Goal: Task Accomplishment & Management: Use online tool/utility

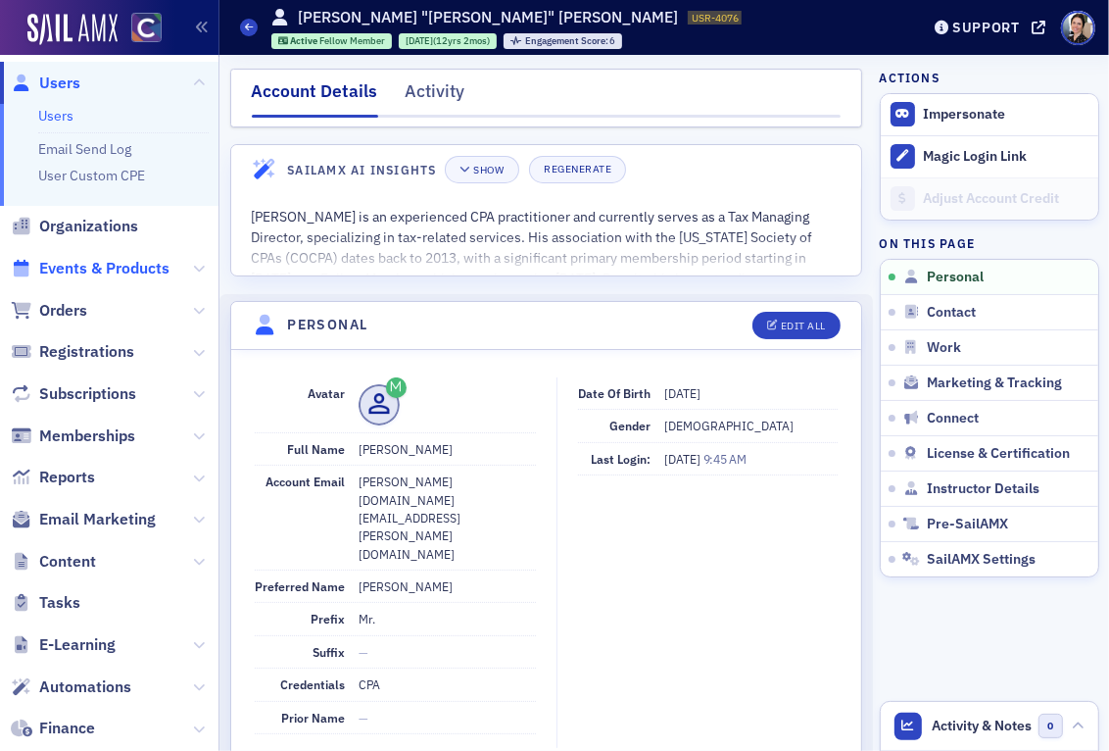
drag, startPoint x: 74, startPoint y: 314, endPoint x: 103, endPoint y: 263, distance: 58.3
click at [74, 314] on span "Orders" at bounding box center [63, 311] width 48 height 22
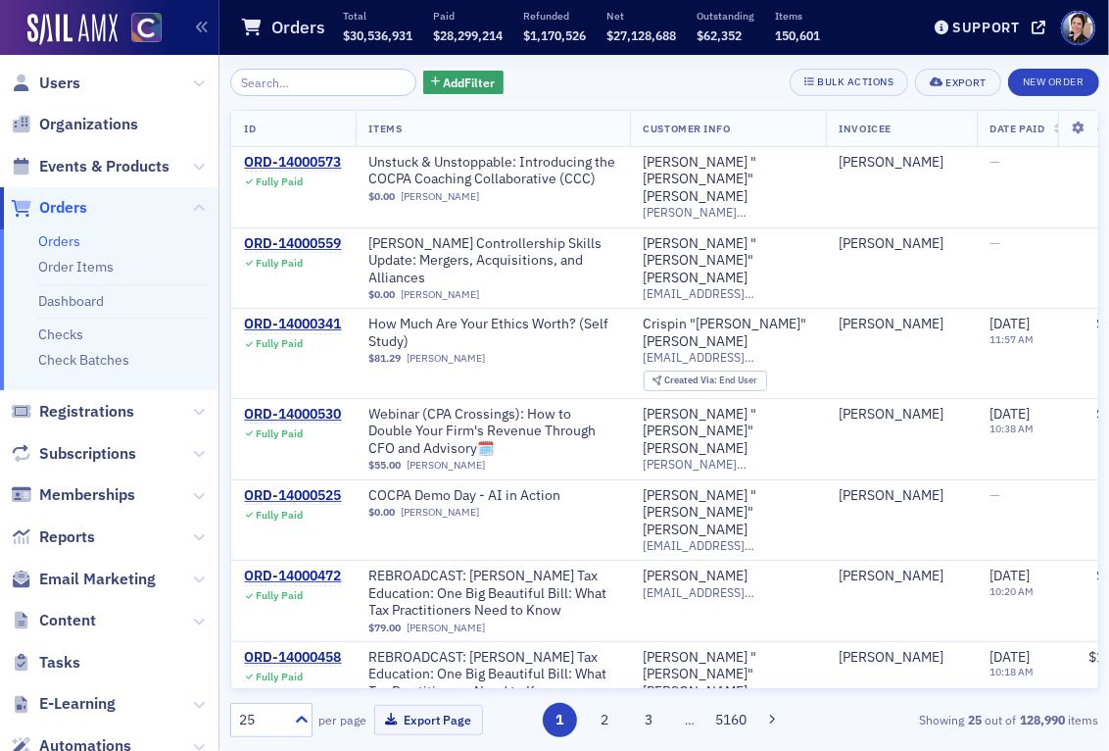
click at [66, 242] on link "Orders" at bounding box center [59, 241] width 42 height 18
click at [302, 83] on input "search" at bounding box center [323, 82] width 187 height 27
paste input "ORD-13777567"
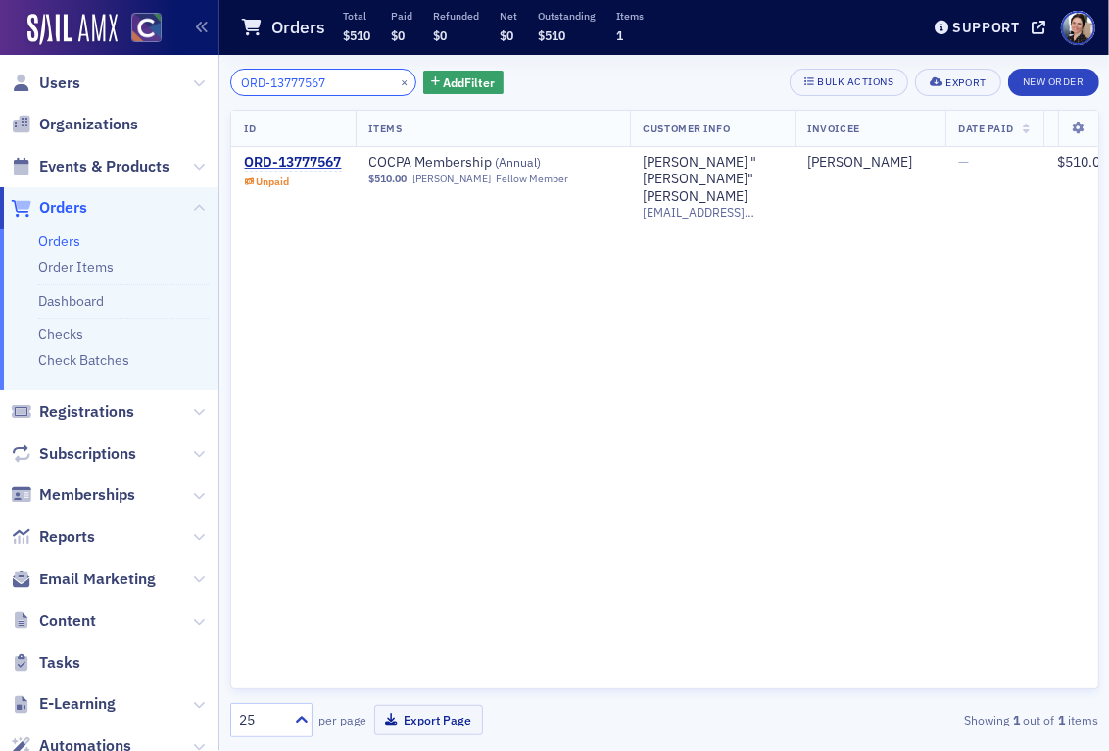
type input "ORD-13777567"
click at [309, 161] on div "ORD-13777567" at bounding box center [293, 163] width 97 height 18
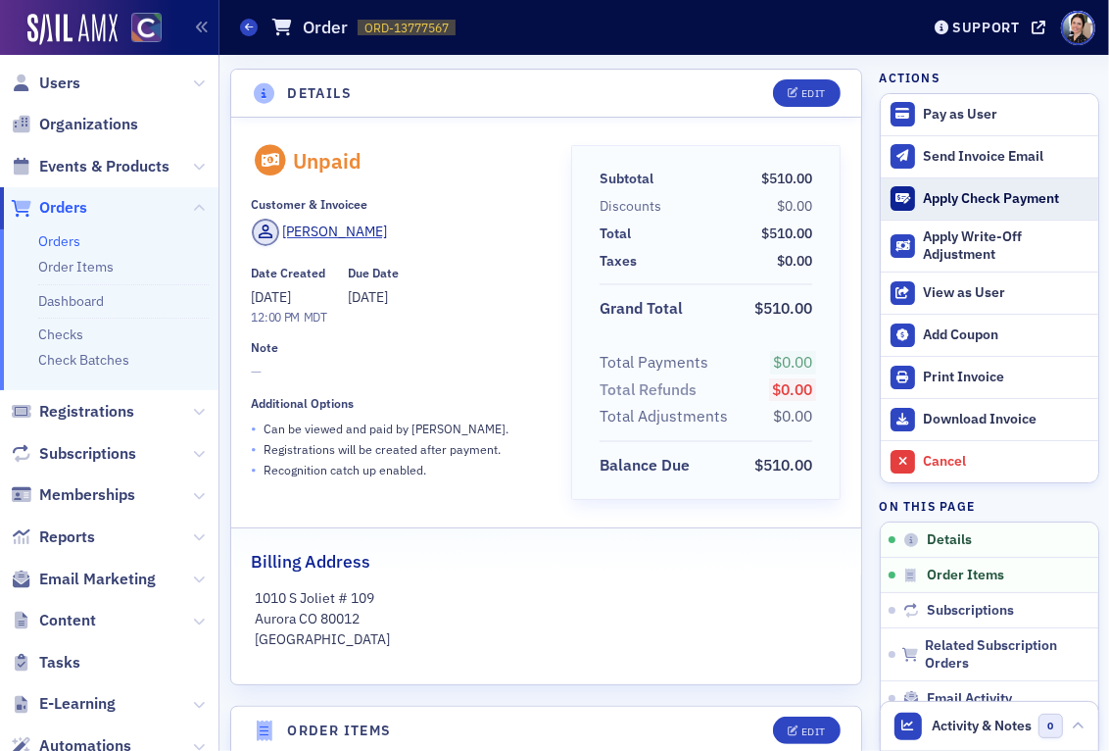
click at [949, 198] on div "Apply Check Payment" at bounding box center [1005, 199] width 165 height 18
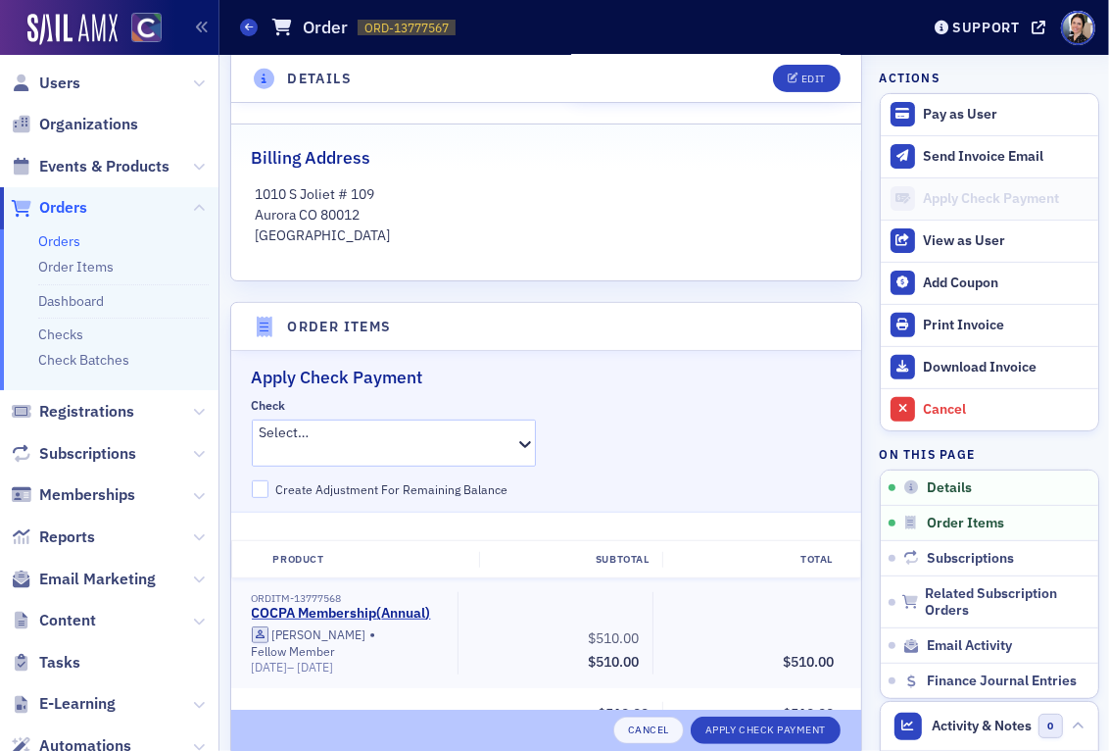
scroll to position [639, 0]
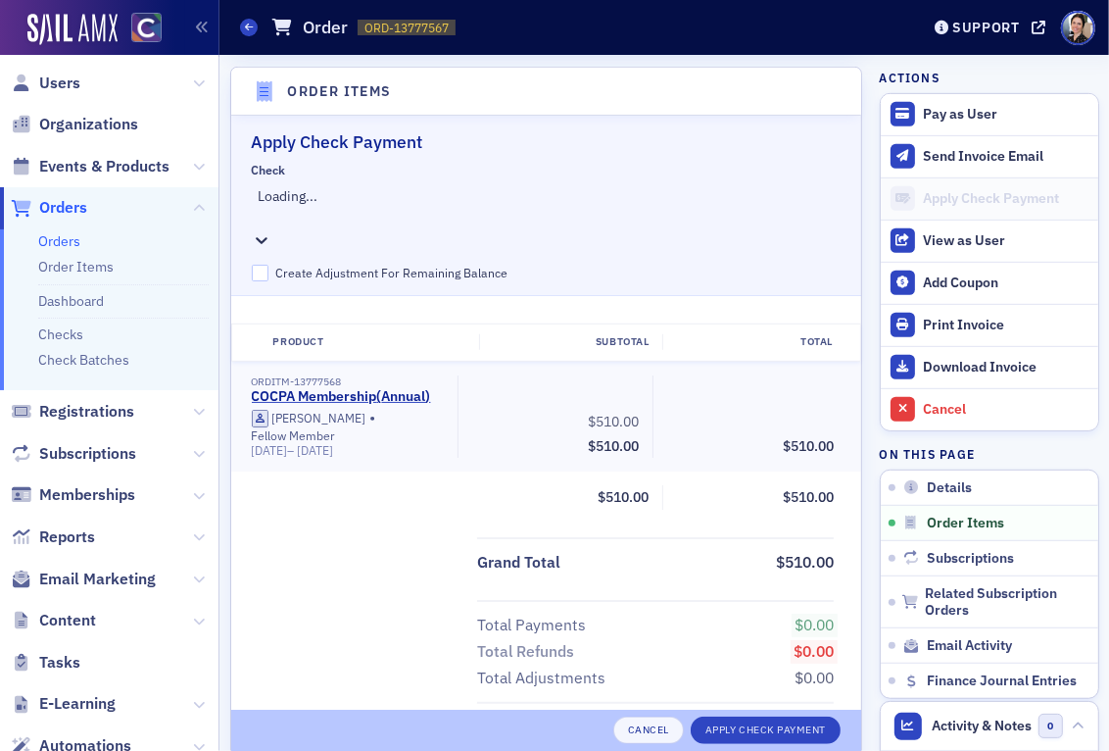
click at [387, 207] on div at bounding box center [396, 217] width 275 height 21
click at [430, 750] on span "#3659 - 3659 $510 - $510.00 - [PERSON_NAME] - [PERSON_NAME] CPA - [DATE] (CHECK…" at bounding box center [309, 761] width 618 height 21
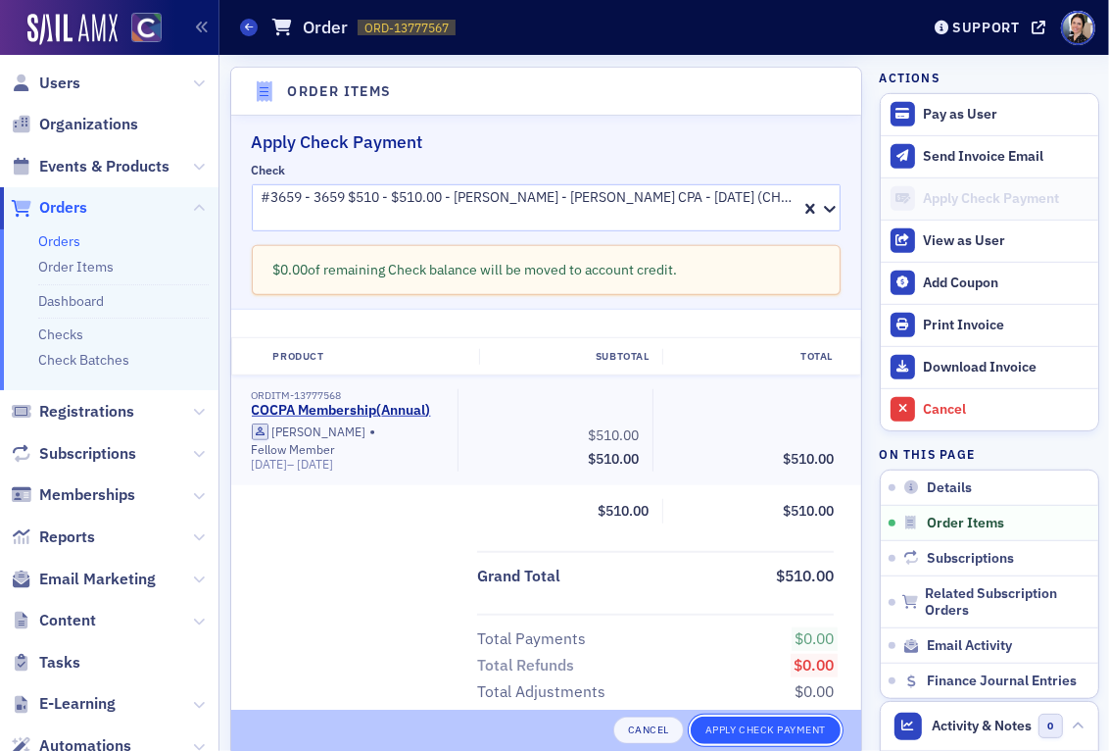
click at [752, 729] on button "Apply Check Payment" at bounding box center [766, 729] width 150 height 27
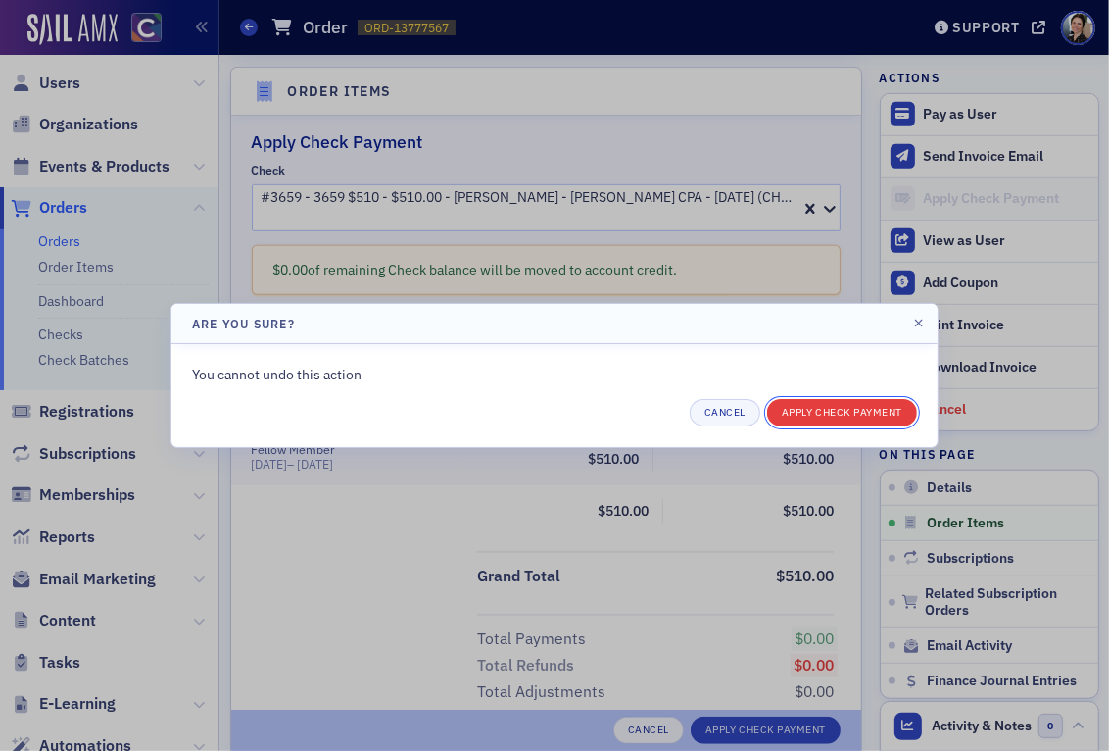
click at [861, 408] on button "Apply Check Payment" at bounding box center [842, 412] width 150 height 27
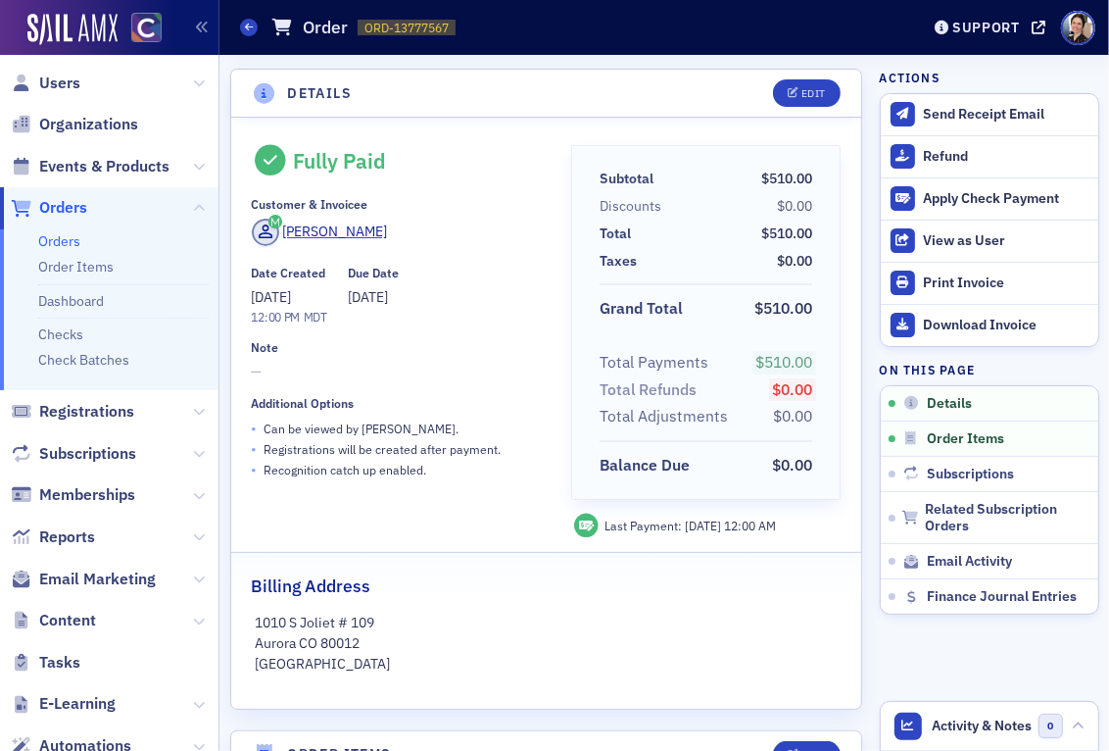
click at [67, 205] on span "Orders" at bounding box center [63, 208] width 48 height 22
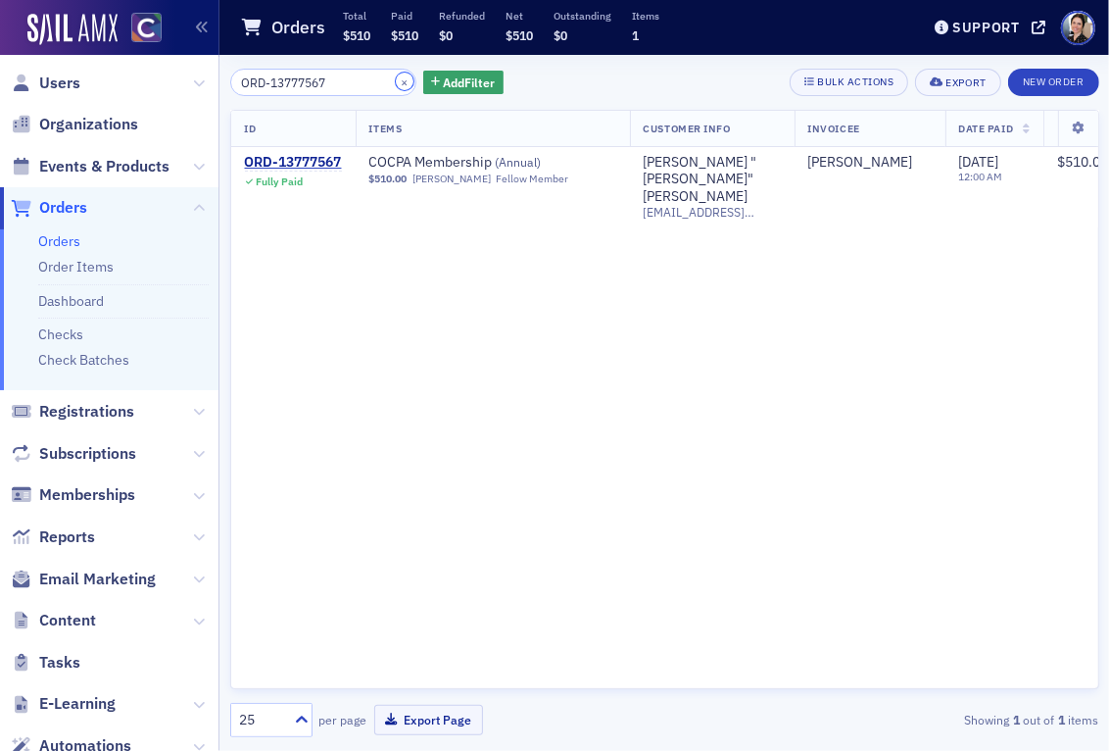
click at [396, 75] on button "×" at bounding box center [405, 82] width 18 height 18
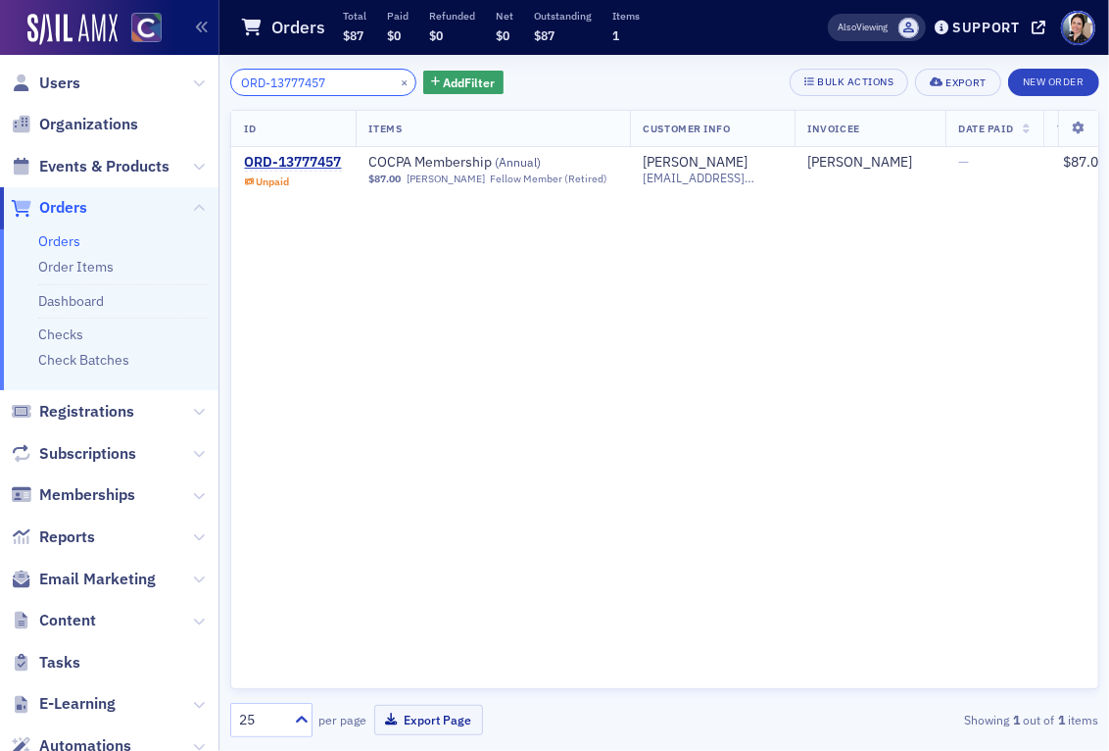
type input "ORD-13777457"
click at [302, 165] on div "ORD-13777457" at bounding box center [293, 163] width 97 height 18
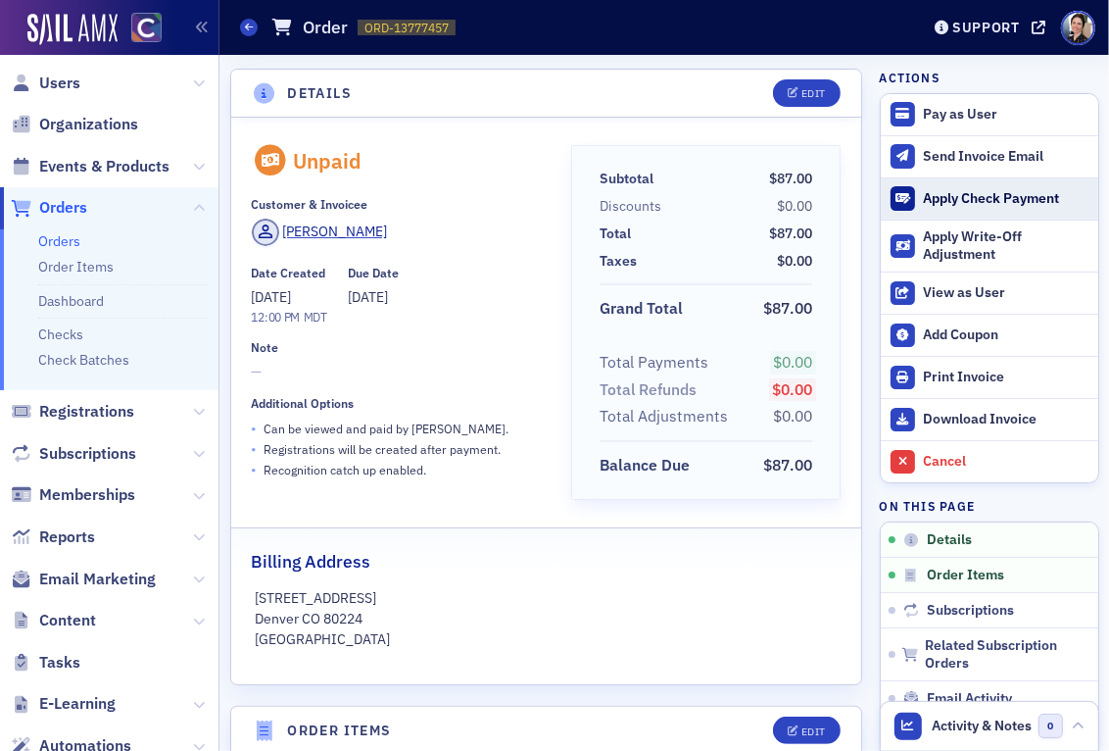
click at [948, 198] on div "Apply Check Payment" at bounding box center [1005, 199] width 165 height 18
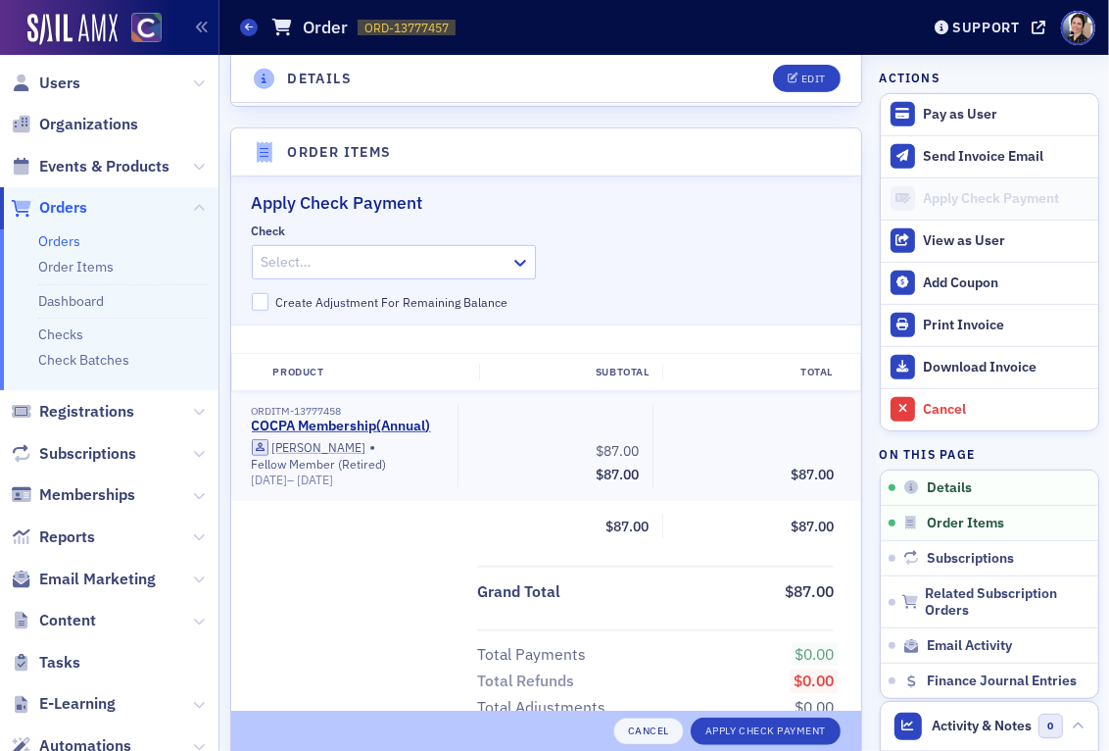
scroll to position [639, 0]
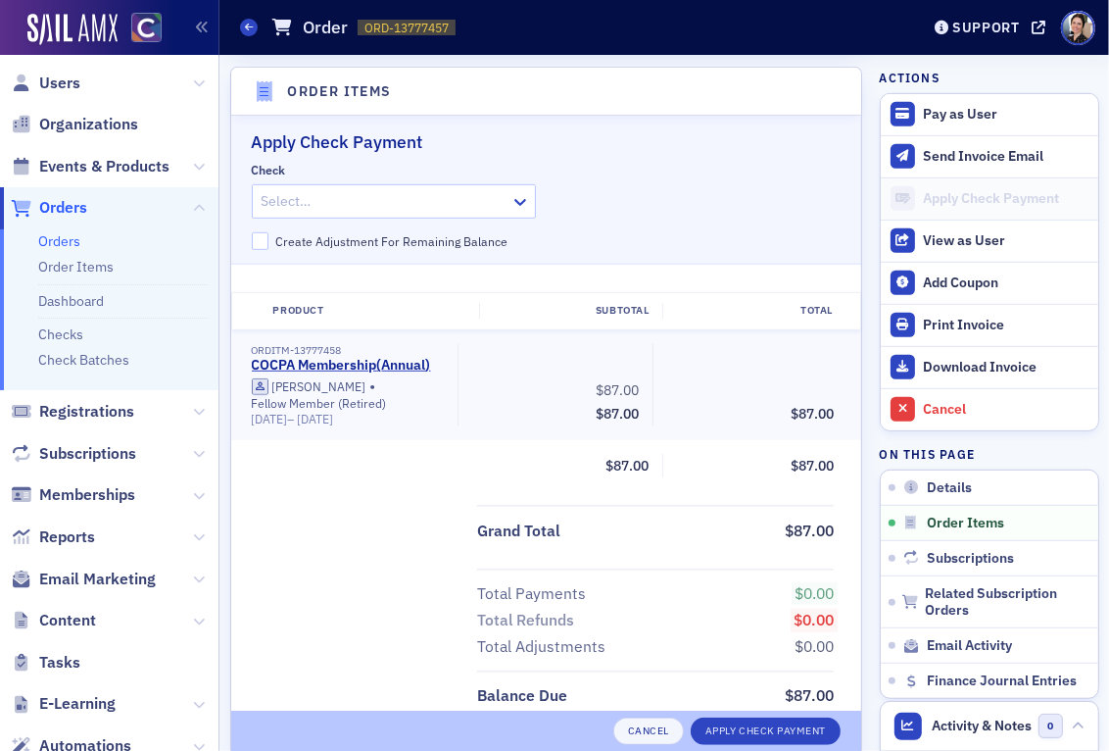
click at [408, 203] on div at bounding box center [384, 201] width 249 height 24
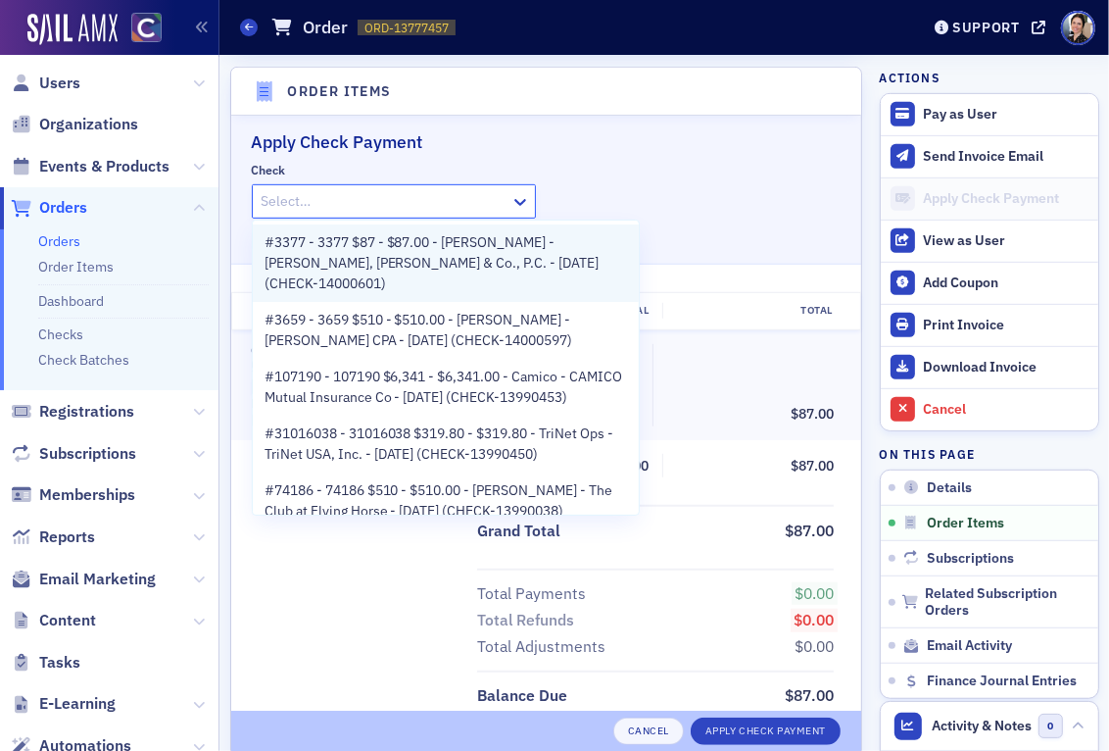
click at [456, 257] on span "#3377 - 3377 $87 - $87.00 - Harry Segan - Segan, Burl, Quidachay & Co., P.C. - …" at bounding box center [446, 263] width 363 height 62
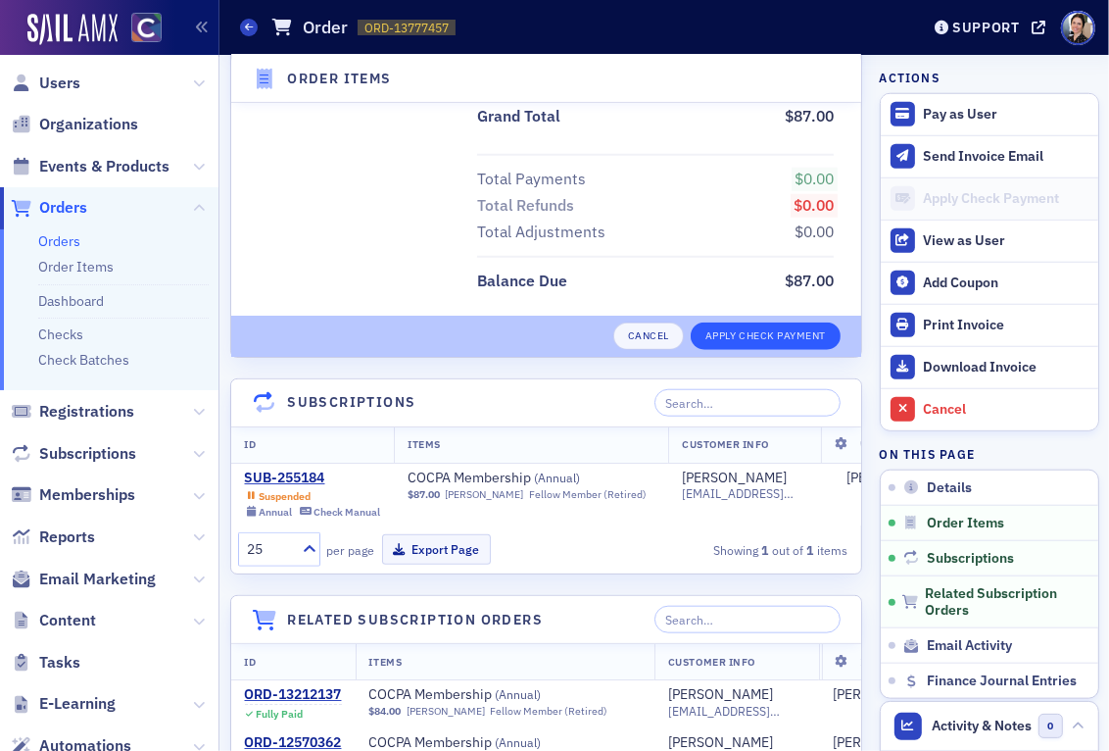
scroll to position [1073, 0]
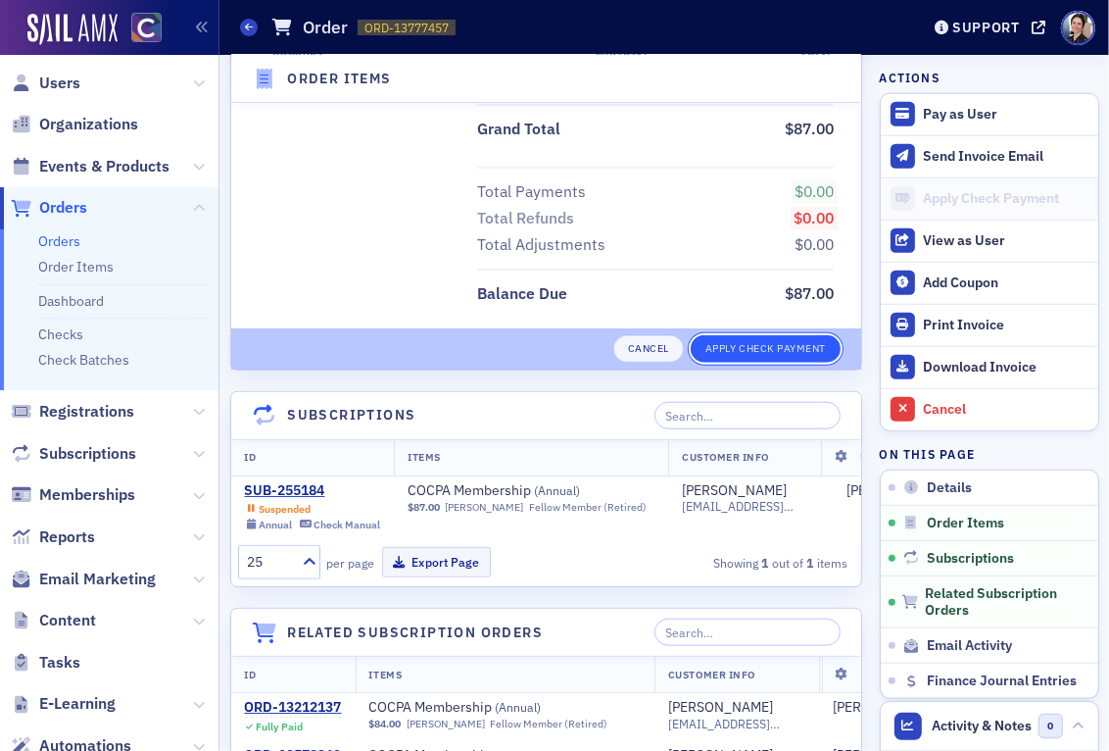
click at [755, 341] on button "Apply Check Payment" at bounding box center [766, 348] width 150 height 27
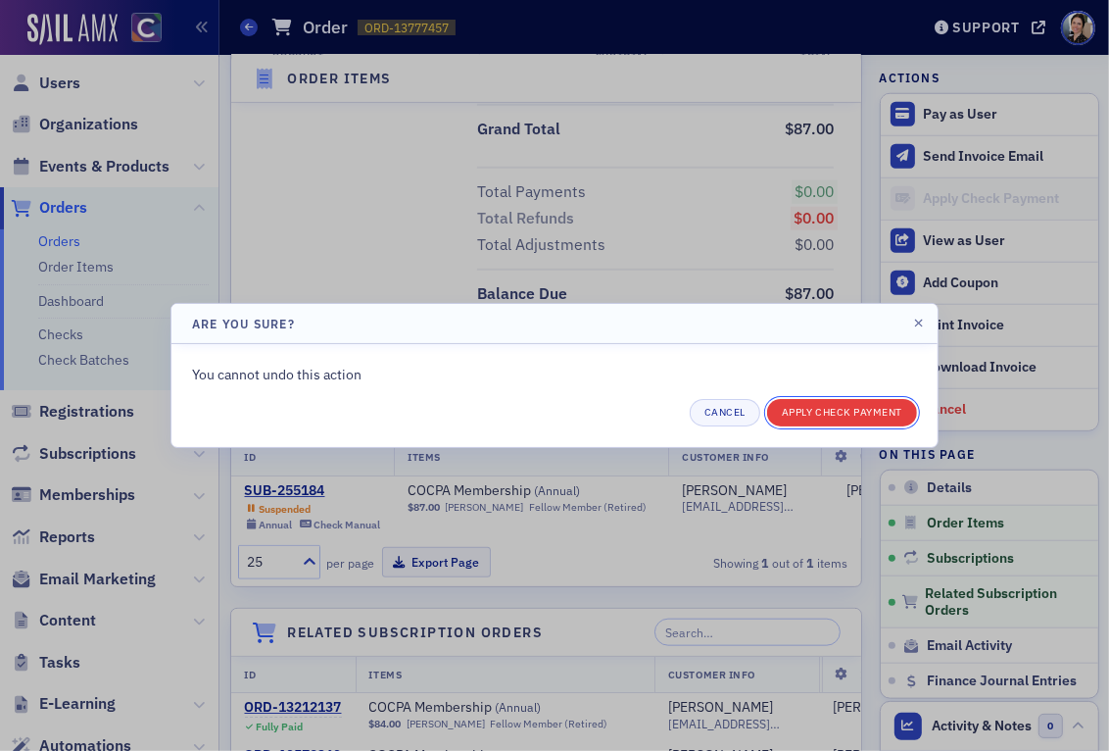
click at [849, 408] on button "Apply Check Payment" at bounding box center [842, 412] width 150 height 27
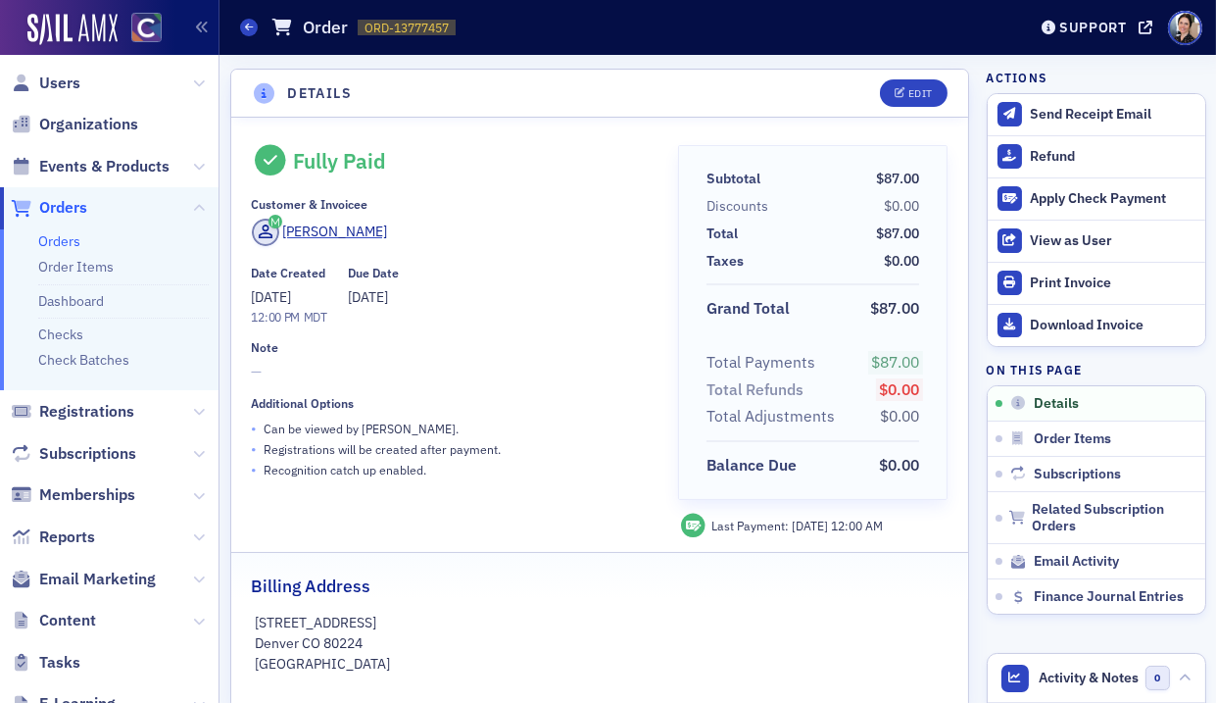
click at [66, 242] on link "Orders" at bounding box center [59, 241] width 42 height 18
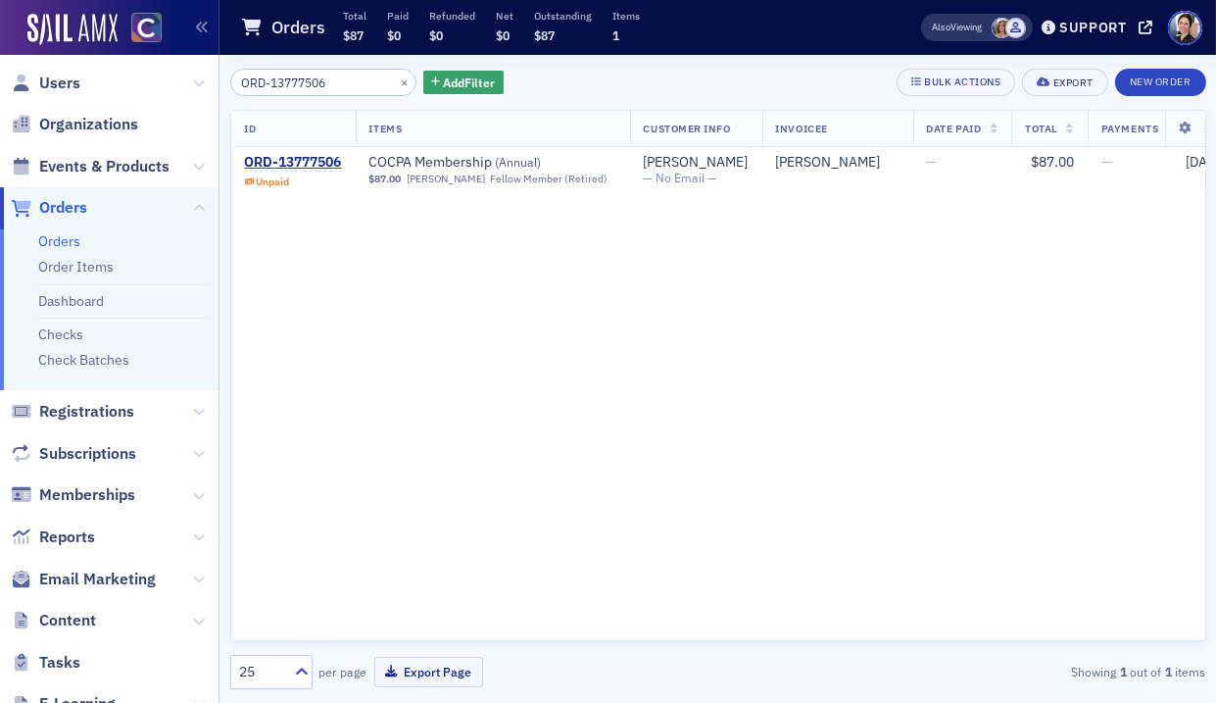
type input "ORD-13777506"
click at [306, 158] on div "ORD-13777506" at bounding box center [293, 163] width 97 height 18
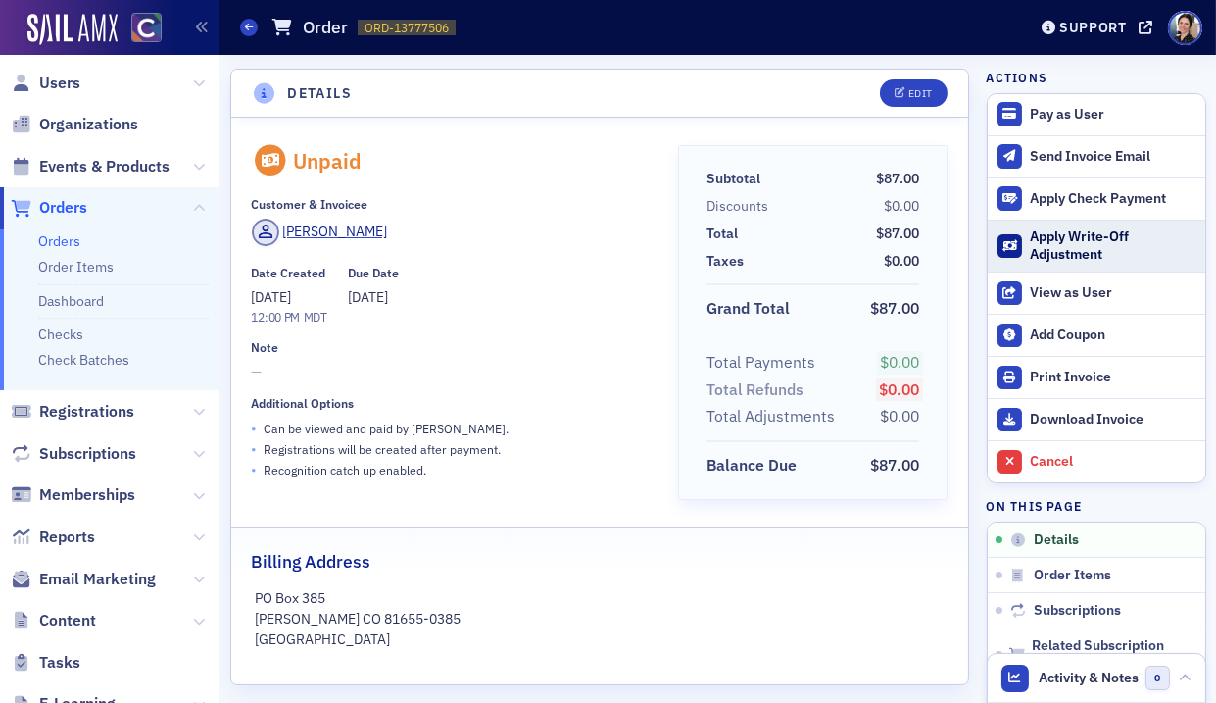
scroll to position [11, 0]
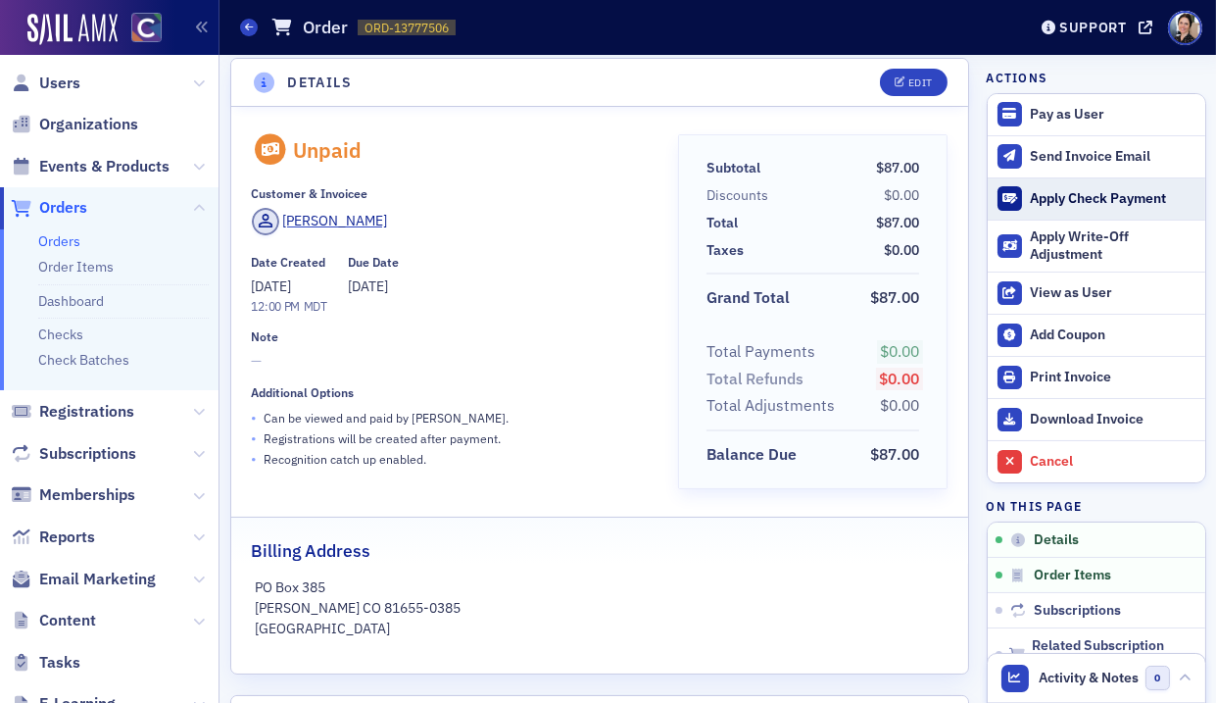
click at [1064, 195] on div "Apply Check Payment" at bounding box center [1112, 199] width 165 height 18
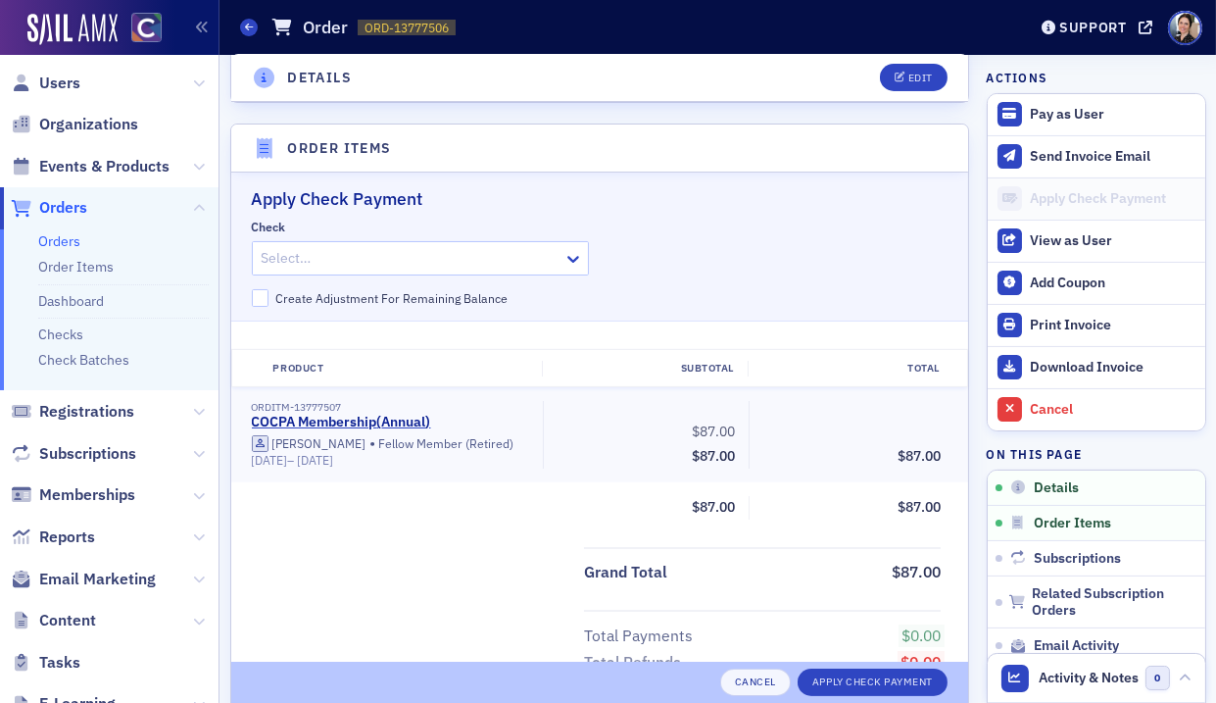
scroll to position [639, 0]
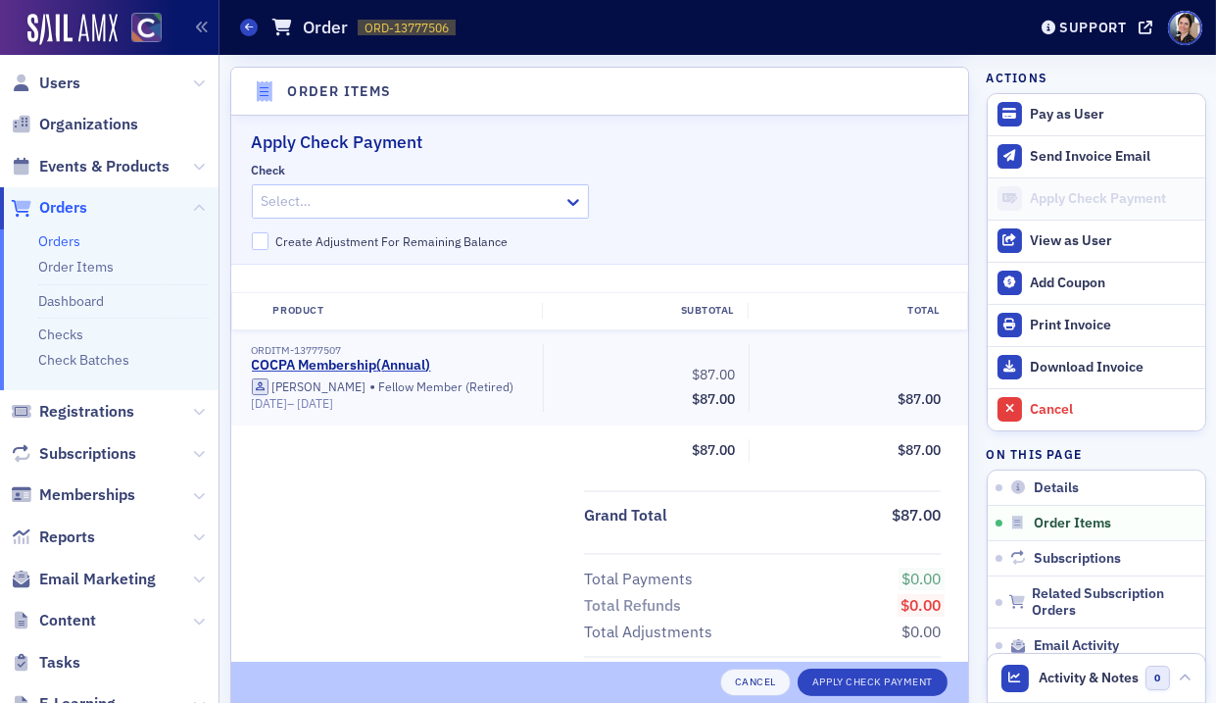
click at [468, 203] on div at bounding box center [411, 201] width 303 height 24
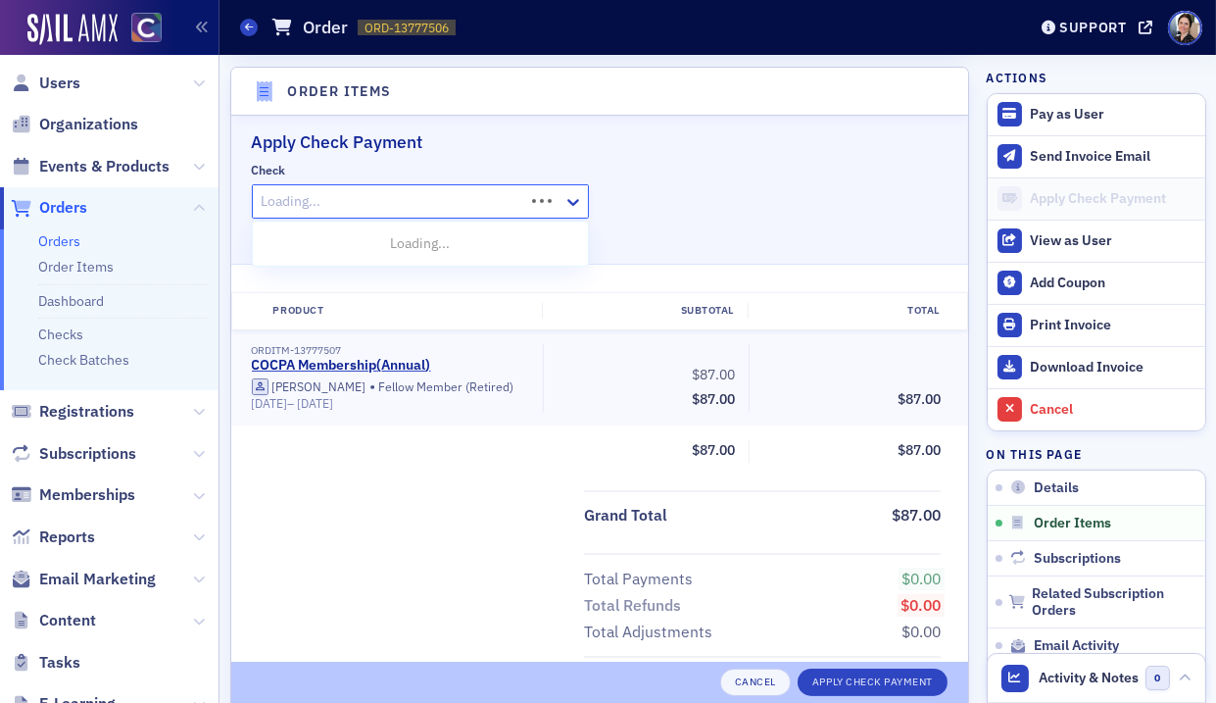
scroll to position [635, 0]
